Goal: Task Accomplishment & Management: Use online tool/utility

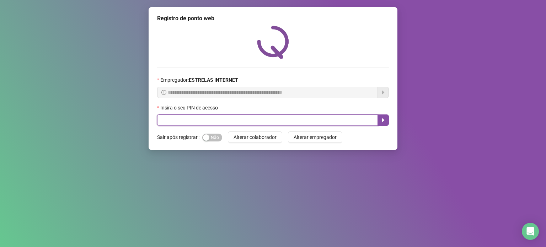
click at [242, 122] on input "text" at bounding box center [267, 120] width 221 height 11
type input "*****"
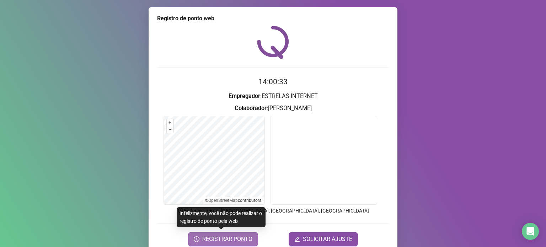
click at [220, 239] on span "REGISTRAR PONTO" at bounding box center [227, 239] width 50 height 9
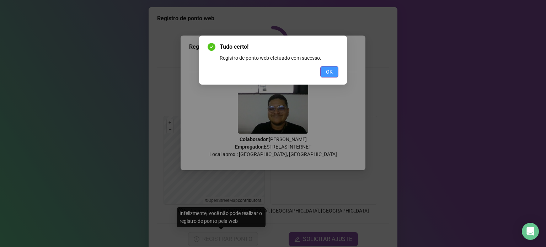
click at [323, 71] on button "OK" at bounding box center [329, 71] width 18 height 11
